Goal: Information Seeking & Learning: Learn about a topic

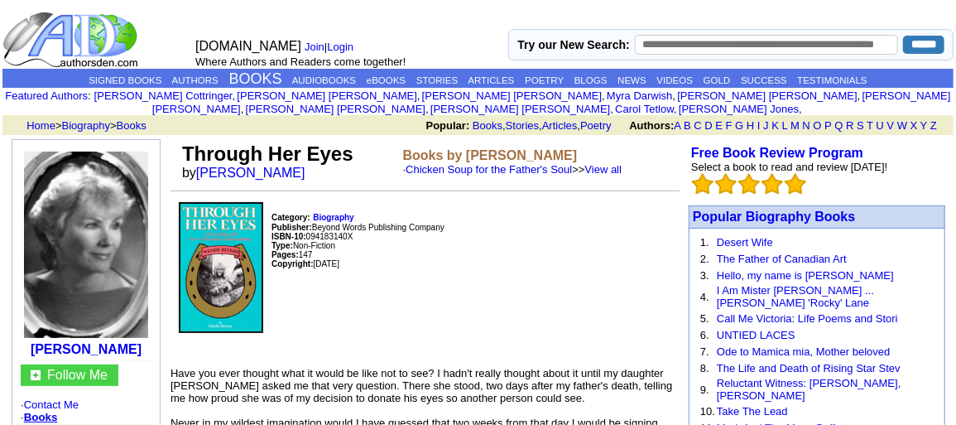
click at [135, 214] on img at bounding box center [86, 244] width 124 height 186
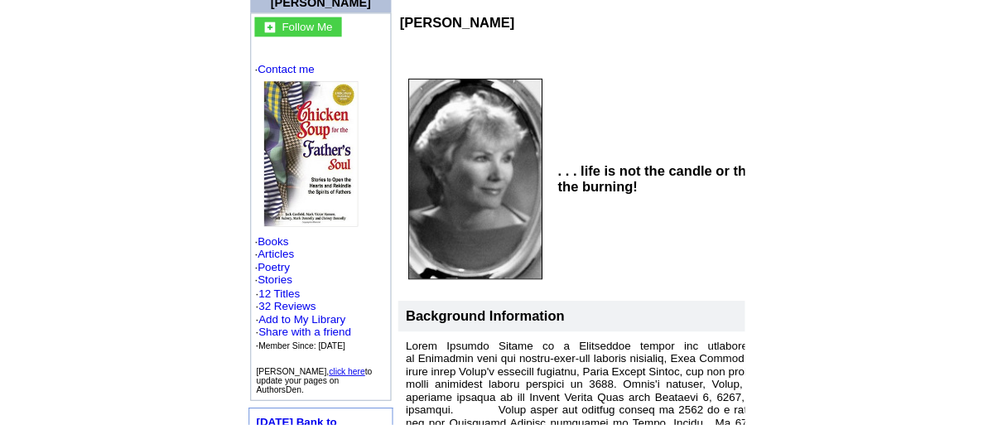
scroll to position [166, 0]
